Goal: Information Seeking & Learning: Learn about a topic

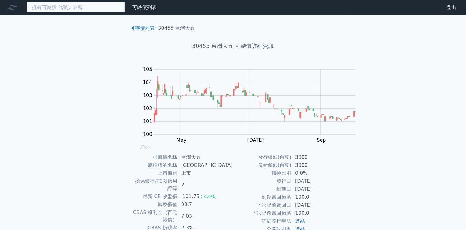
click at [77, 7] on input at bounding box center [76, 7] width 98 height 10
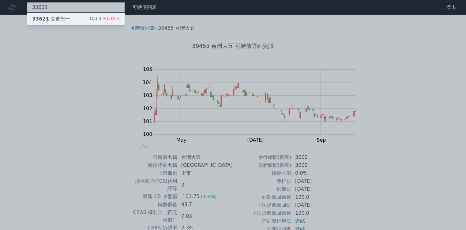
type input "33621"
click at [59, 17] on div "33621 先進光一 103.3 +1.10%" at bounding box center [75, 19] width 97 height 12
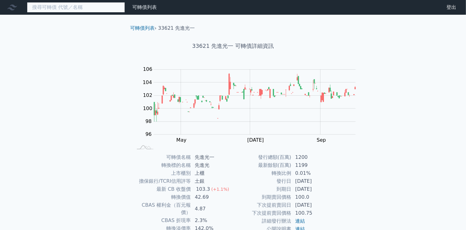
click at [78, 6] on input at bounding box center [76, 7] width 98 height 10
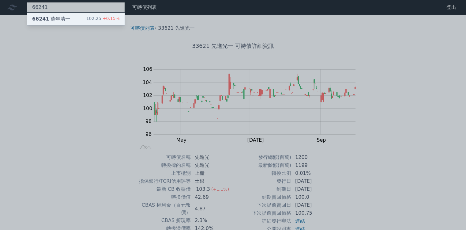
type input "66241"
click at [86, 18] on div "102.25 +0.15%" at bounding box center [102, 18] width 33 height 7
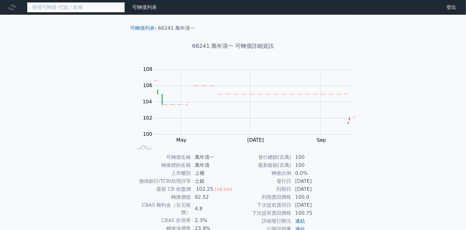
click at [77, 7] on input at bounding box center [76, 7] width 98 height 10
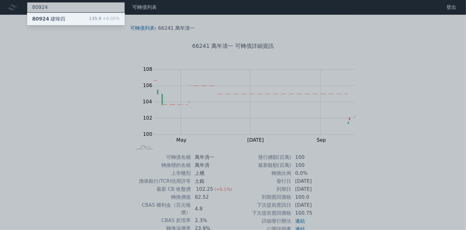
type input "80924"
click at [89, 19] on div "135.9 +0.00%" at bounding box center [104, 18] width 31 height 7
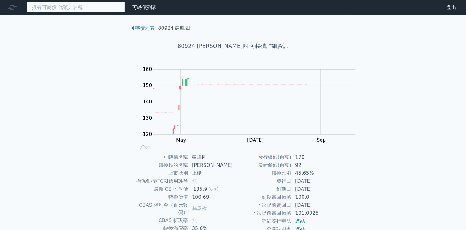
click at [69, 12] on input at bounding box center [76, 7] width 98 height 10
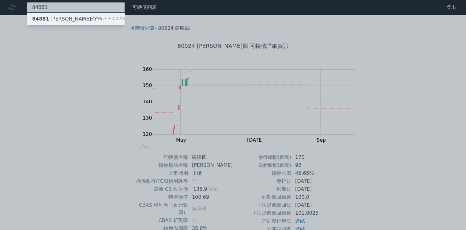
type input "84881"
click at [50, 15] on div "84881 [PERSON_NAME]" at bounding box center [64, 18] width 65 height 7
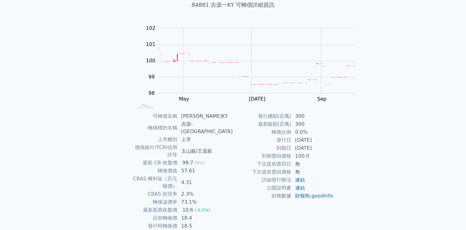
scroll to position [74, 0]
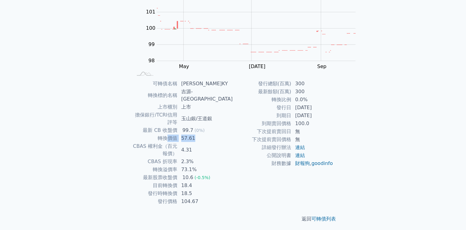
drag, startPoint x: 226, startPoint y: 116, endPoint x: 273, endPoint y: 114, distance: 46.6
click at [233, 134] on tr "轉換價值 57.61" at bounding box center [183, 138] width 101 height 8
click at [233, 134] on td "57.61" at bounding box center [205, 138] width 55 height 8
click at [178, 142] on td "CBAS 權利金（百元報價）" at bounding box center [155, 149] width 45 height 15
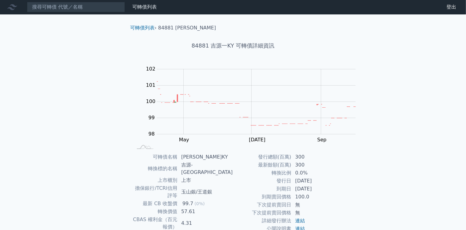
scroll to position [0, 0]
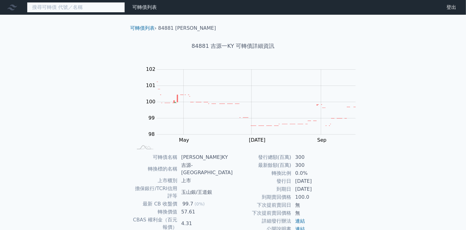
click at [70, 9] on input at bounding box center [76, 7] width 98 height 10
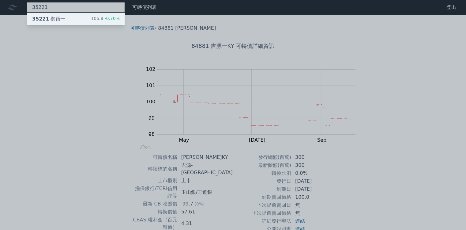
type input "35221"
click at [51, 18] on div "35221 御嵿一 106.8 -0.70%" at bounding box center [75, 19] width 97 height 12
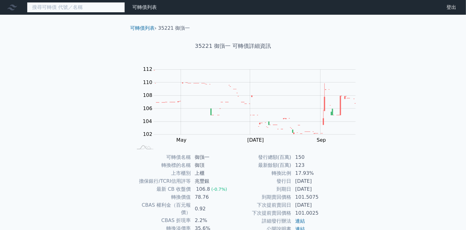
click at [77, 6] on input at bounding box center [76, 7] width 98 height 10
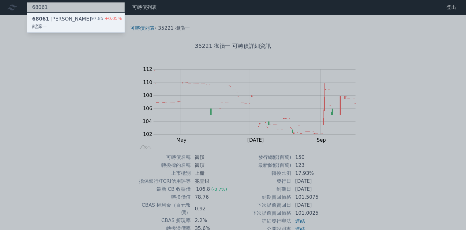
type input "68061"
click at [59, 17] on div "68061 [PERSON_NAME]能源一 97.85 +0.05%" at bounding box center [75, 23] width 97 height 20
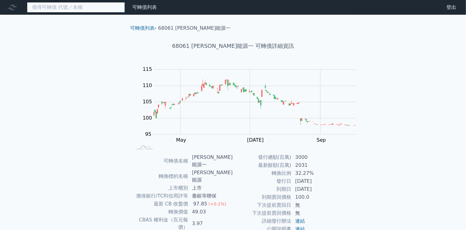
click at [67, 9] on input at bounding box center [76, 7] width 98 height 10
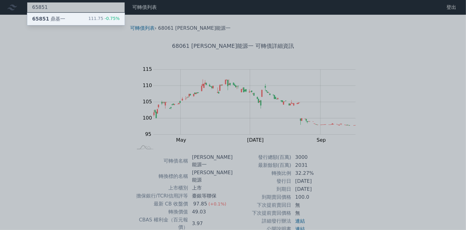
type input "65851"
click at [88, 21] on div "111.75 -0.75%" at bounding box center [104, 18] width 32 height 7
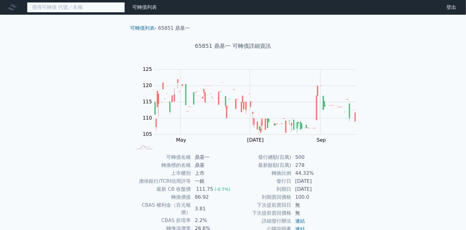
click at [79, 5] on input at bounding box center [76, 7] width 98 height 10
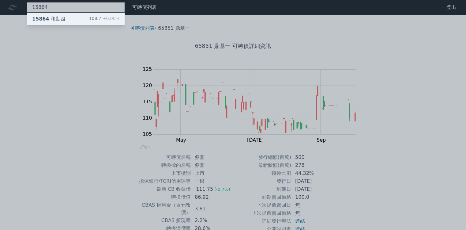
type input "15864"
click at [60, 21] on div "15864 和勤四 108.7 +0.00%" at bounding box center [75, 19] width 97 height 12
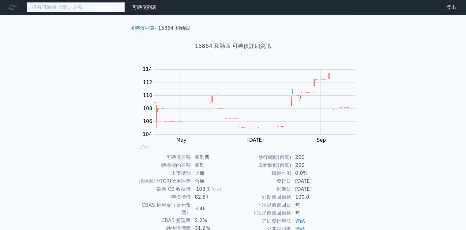
click at [80, 7] on input at bounding box center [76, 7] width 98 height 10
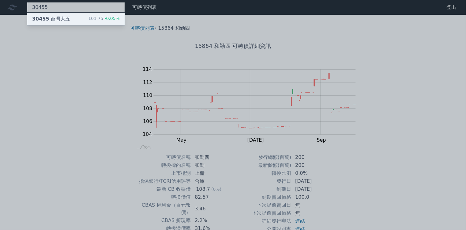
type input "30455"
click at [103, 18] on span "-0.05%" at bounding box center [111, 18] width 17 height 5
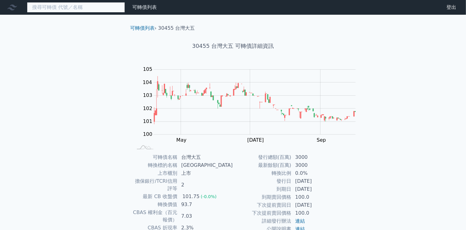
click at [67, 6] on input at bounding box center [76, 7] width 98 height 10
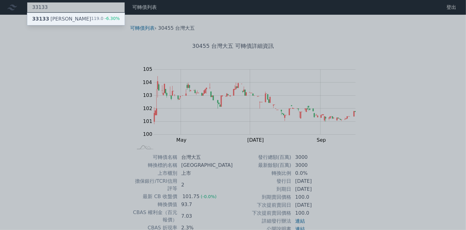
type input "33133"
click at [91, 20] on div "119.0 -6.30%" at bounding box center [105, 18] width 29 height 7
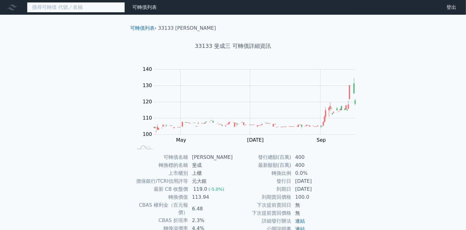
click at [71, 7] on input at bounding box center [76, 7] width 98 height 10
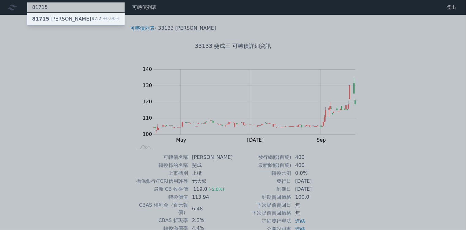
type input "81715"
click at [57, 18] on div "81715 天宇五 97.2 +0.00%" at bounding box center [75, 19] width 97 height 12
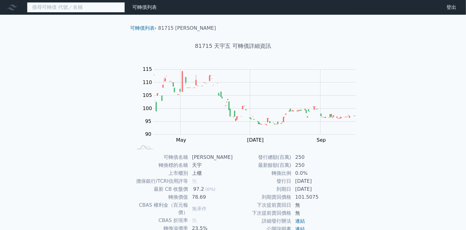
click at [63, 9] on input at bounding box center [76, 7] width 98 height 10
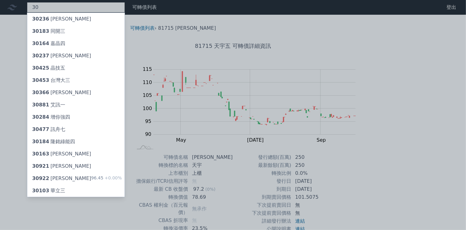
type input "3"
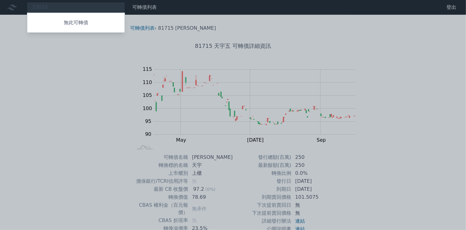
click at [60, 5] on div at bounding box center [233, 115] width 466 height 230
drag, startPoint x: 74, startPoint y: 5, endPoint x: 77, endPoint y: 11, distance: 7.3
click at [74, 5] on div "33033 無此可轉債" at bounding box center [76, 7] width 98 height 10
click at [65, 7] on div at bounding box center [233, 115] width 466 height 230
click at [63, 7] on div "33033 無此可轉債" at bounding box center [76, 7] width 98 height 10
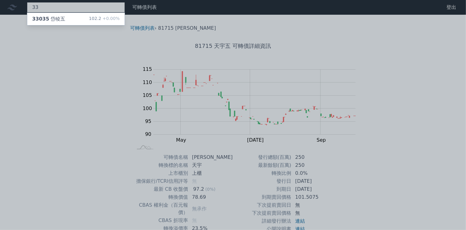
type input "3"
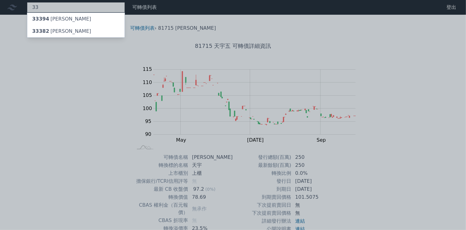
type input "3"
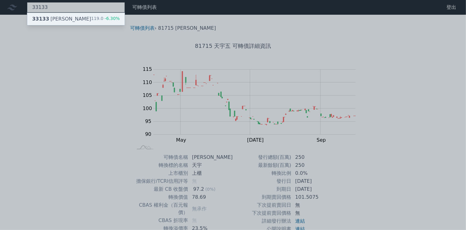
type input "33133"
click at [72, 22] on div "33133 斐成三 119.0 -6.30%" at bounding box center [75, 19] width 97 height 12
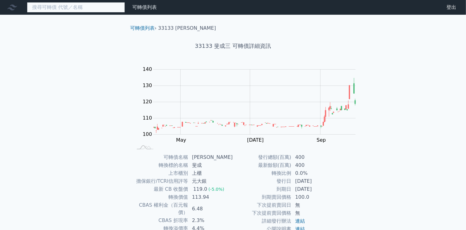
click at [36, 9] on input at bounding box center [76, 7] width 98 height 10
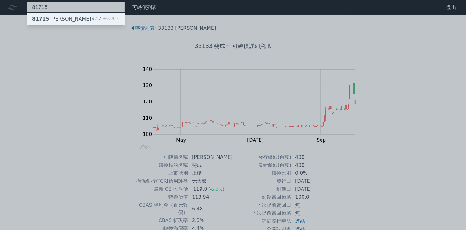
type input "81715"
click at [75, 15] on div "81715 天宇五 97.2 +0.00%" at bounding box center [75, 19] width 97 height 12
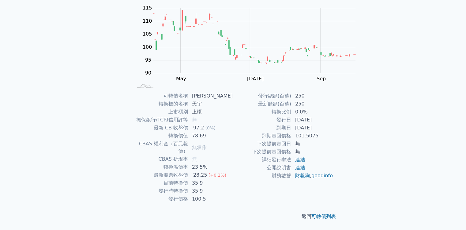
scroll to position [115, 0]
click at [295, 178] on link "財報狗" at bounding box center [302, 176] width 15 height 6
click at [312, 178] on link "goodinfo" at bounding box center [322, 176] width 21 height 6
click at [295, 178] on link "財報狗" at bounding box center [302, 176] width 15 height 6
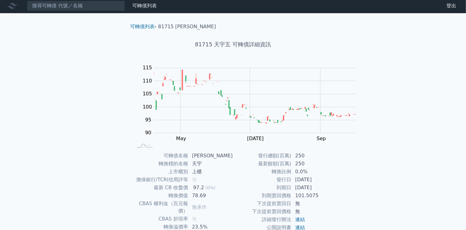
scroll to position [0, 0]
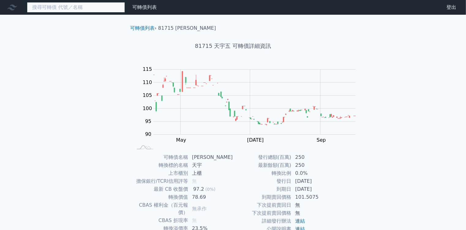
click at [65, 9] on input at bounding box center [76, 7] width 98 height 10
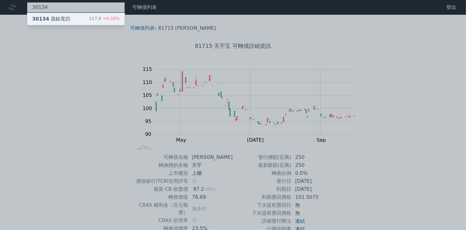
type input "30134"
click at [89, 17] on div "117.6 +0.20%" at bounding box center [104, 18] width 31 height 7
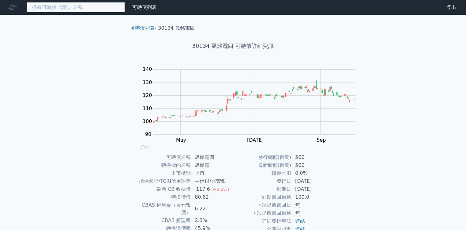
drag, startPoint x: 69, startPoint y: 11, endPoint x: 77, endPoint y: 6, distance: 10.0
click at [71, 10] on input at bounding box center [76, 7] width 98 height 10
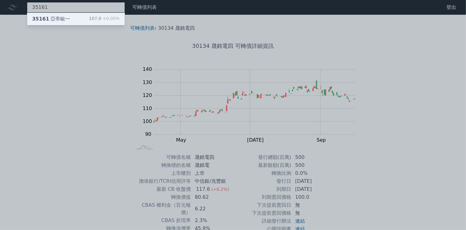
type input "35161"
click at [57, 20] on div "35161 亞帝歐一 107.0 +0.00%" at bounding box center [75, 19] width 97 height 12
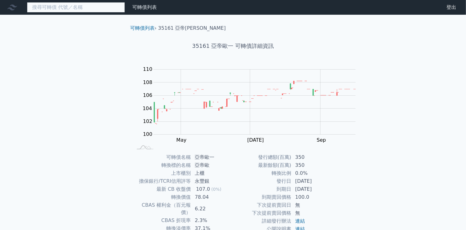
click at [72, 9] on input at bounding box center [76, 7] width 98 height 10
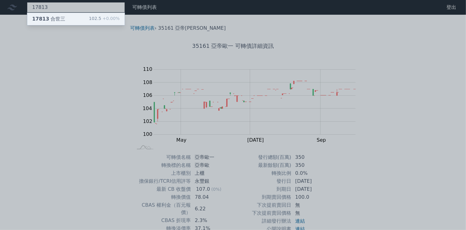
type input "17813"
click at [89, 21] on div "102.5 +0.00%" at bounding box center [104, 18] width 31 height 7
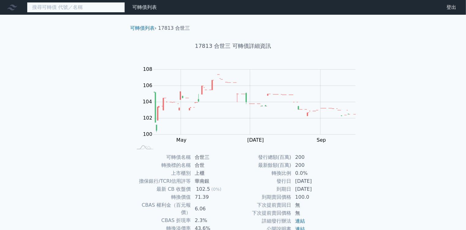
click at [73, 10] on input at bounding box center [76, 7] width 98 height 10
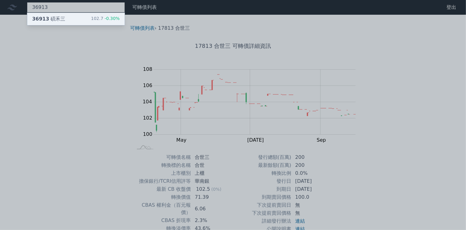
type input "36913"
click at [50, 18] on div "36913 碩禾三 102.7 -0.30%" at bounding box center [75, 19] width 97 height 12
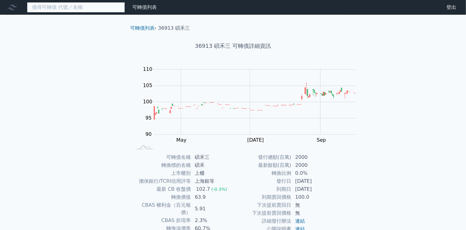
click at [79, 7] on input at bounding box center [76, 7] width 98 height 10
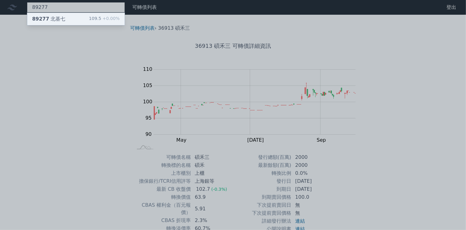
type input "89277"
click at [54, 19] on div "89277 北基七 109.5 +0.00%" at bounding box center [75, 19] width 97 height 12
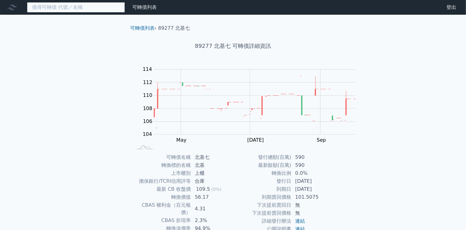
click at [61, 5] on input at bounding box center [76, 7] width 98 height 10
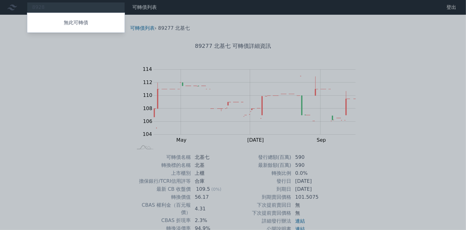
click at [73, 14] on div "無此可轉債" at bounding box center [76, 23] width 98 height 20
click at [56, 5] on div at bounding box center [233, 115] width 466 height 230
click at [56, 8] on div "8928 無此可轉債" at bounding box center [76, 7] width 98 height 10
type input "8"
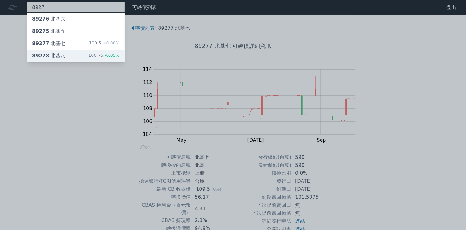
type input "8927"
click at [55, 51] on div "89278 北基八 100.75 -0.05%" at bounding box center [75, 56] width 97 height 12
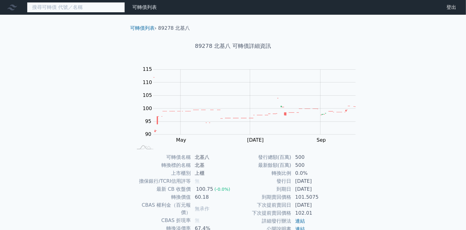
click at [69, 9] on input at bounding box center [76, 7] width 98 height 10
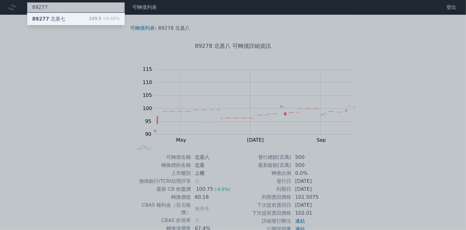
type input "89277"
click at [89, 16] on div "109.5 +0.00%" at bounding box center [104, 18] width 31 height 7
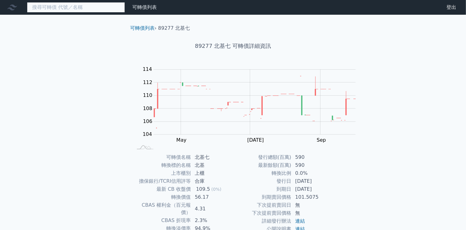
click at [69, 6] on input at bounding box center [76, 7] width 98 height 10
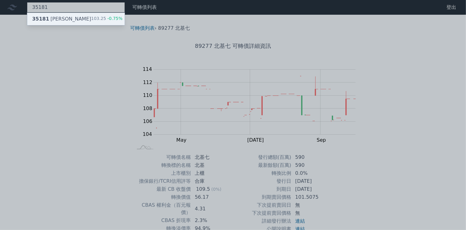
type input "35181"
click at [91, 20] on div "103.25 -0.75%" at bounding box center [107, 18] width 32 height 7
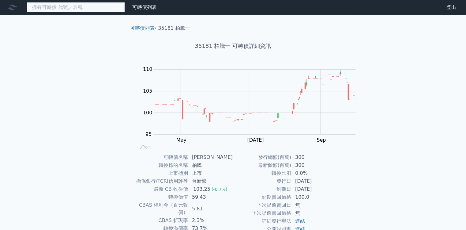
click at [61, 9] on input at bounding box center [76, 7] width 98 height 10
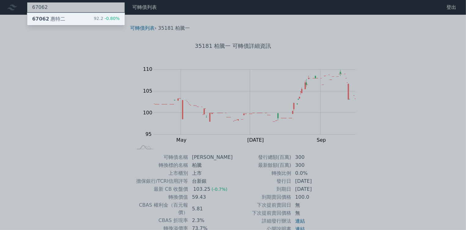
type input "67062"
click at [94, 18] on div "92.2 -0.80%" at bounding box center [107, 18] width 26 height 7
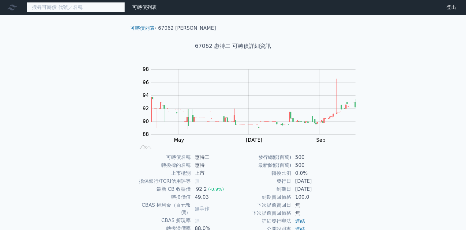
click at [65, 6] on input at bounding box center [76, 7] width 98 height 10
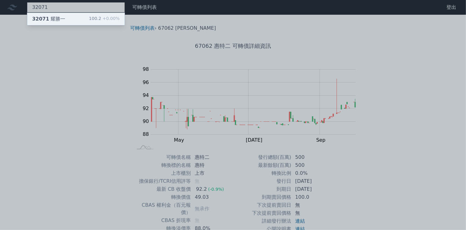
type input "32071"
click at [48, 18] on div "32071 耀勝一" at bounding box center [48, 18] width 33 height 7
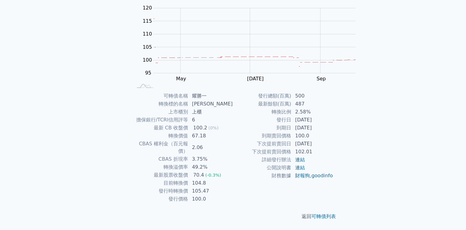
scroll to position [115, 0]
click at [295, 178] on link "財報狗" at bounding box center [302, 176] width 15 height 6
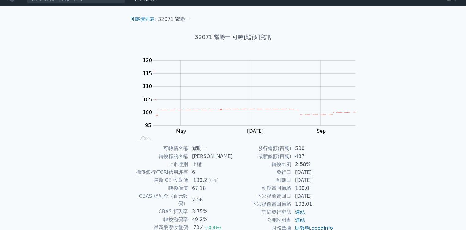
scroll to position [0, 0]
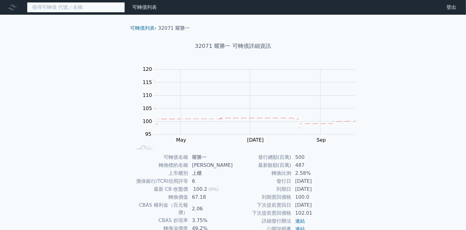
click at [70, 10] on input at bounding box center [76, 7] width 98 height 10
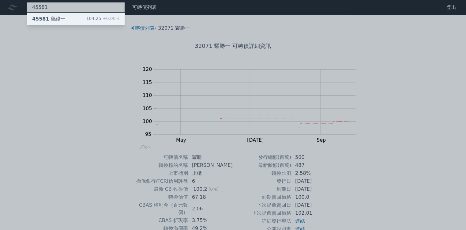
type input "45581"
click at [54, 17] on div "45581 寶緯一 104.25 +0.00%" at bounding box center [75, 19] width 97 height 12
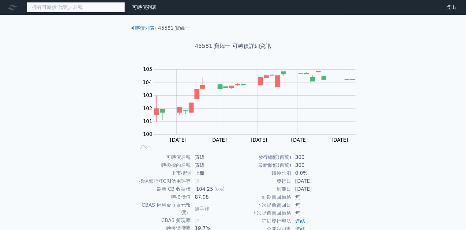
click at [71, 8] on input at bounding box center [76, 7] width 98 height 10
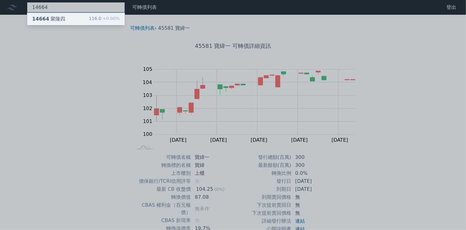
type input "14664"
click at [89, 17] on div "116.0 +0.00%" at bounding box center [104, 18] width 31 height 7
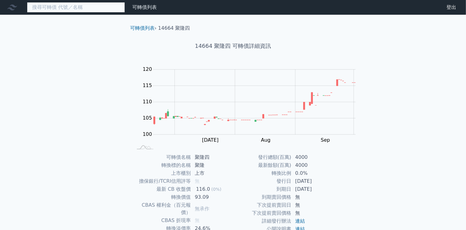
click at [78, 10] on input at bounding box center [76, 7] width 98 height 10
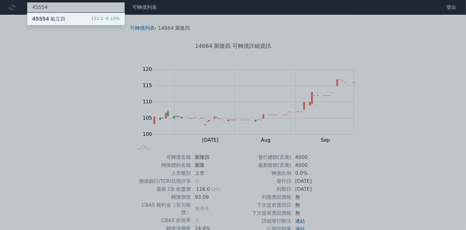
type input "45554"
click at [44, 18] on div "45554 氣立四" at bounding box center [48, 18] width 33 height 7
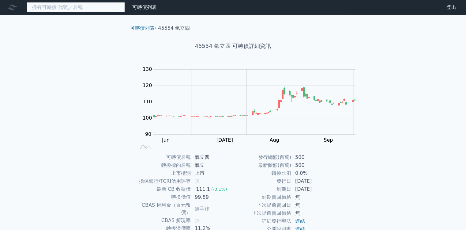
click at [70, 9] on input at bounding box center [76, 7] width 98 height 10
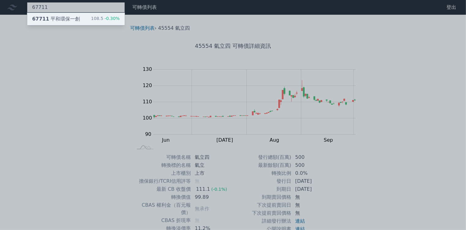
type input "67711"
click at [103, 16] on span "-0.30%" at bounding box center [111, 18] width 17 height 5
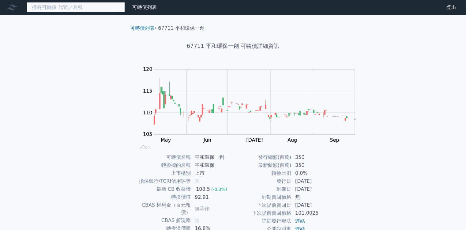
click at [75, 6] on input at bounding box center [76, 7] width 98 height 10
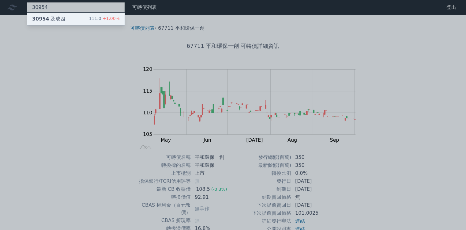
type input "30954"
click at [51, 18] on div "30954 及成四 111.0 +1.00%" at bounding box center [75, 19] width 97 height 12
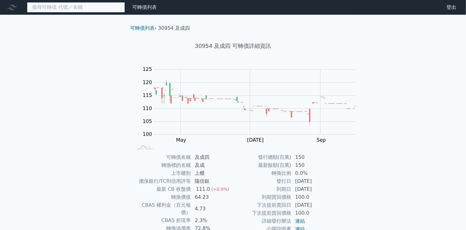
click at [66, 9] on input at bounding box center [76, 7] width 98 height 10
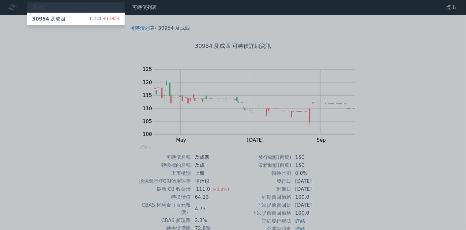
click at [409, 112] on div at bounding box center [233, 115] width 466 height 230
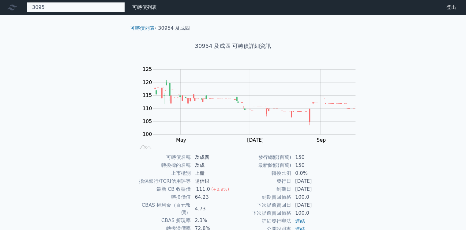
click at [75, 10] on div "3095 30954 及成四 111.0 +1.00%" at bounding box center [76, 7] width 98 height 10
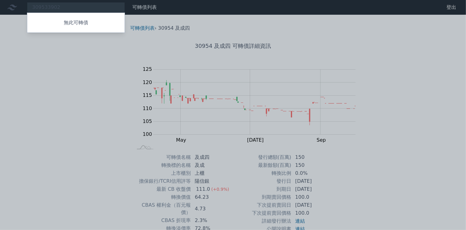
click at [57, 7] on div at bounding box center [233, 115] width 466 height 230
click at [56, 6] on div "309533902 無此可轉債" at bounding box center [76, 7] width 98 height 10
type input "3"
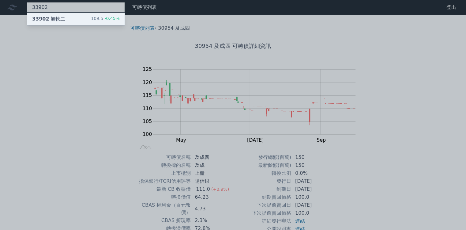
type input "33902"
click at [56, 18] on div "33902 旭軟二 109.5 -0.45%" at bounding box center [75, 19] width 97 height 12
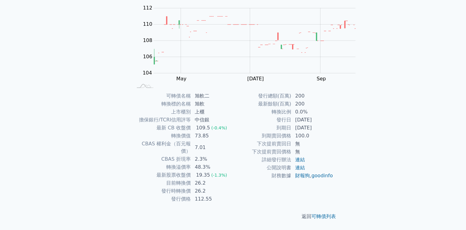
scroll to position [115, 0]
